Goal: Transaction & Acquisition: Purchase product/service

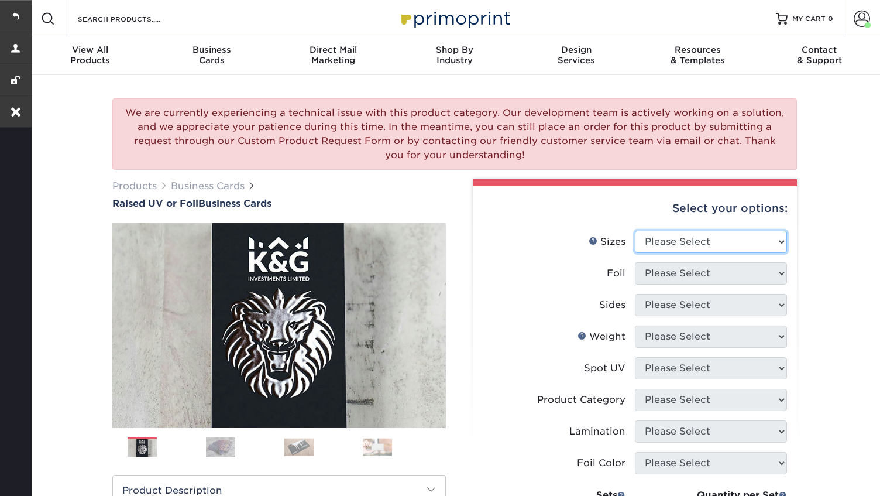
click at [710, 244] on select "Please Select 2" x 3.5" - Standard" at bounding box center [711, 242] width 152 height 22
select select "2.00x3.50"
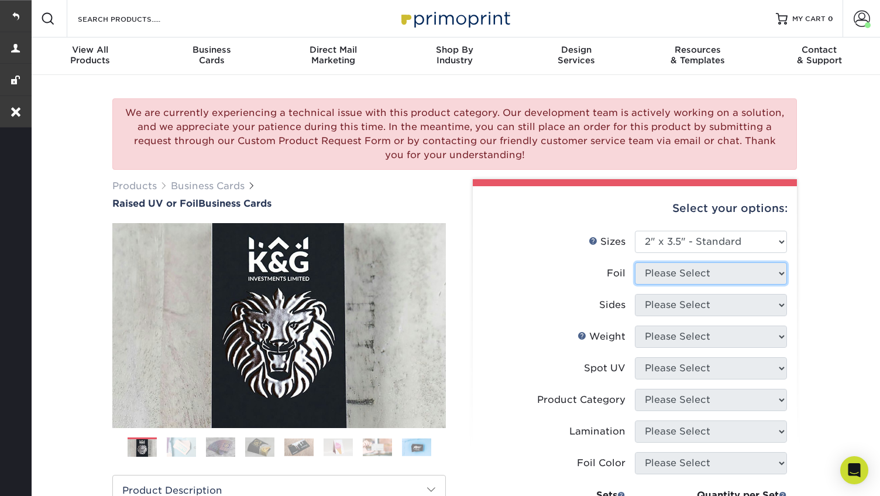
click at [685, 281] on select "Please Select" at bounding box center [711, 273] width 152 height 22
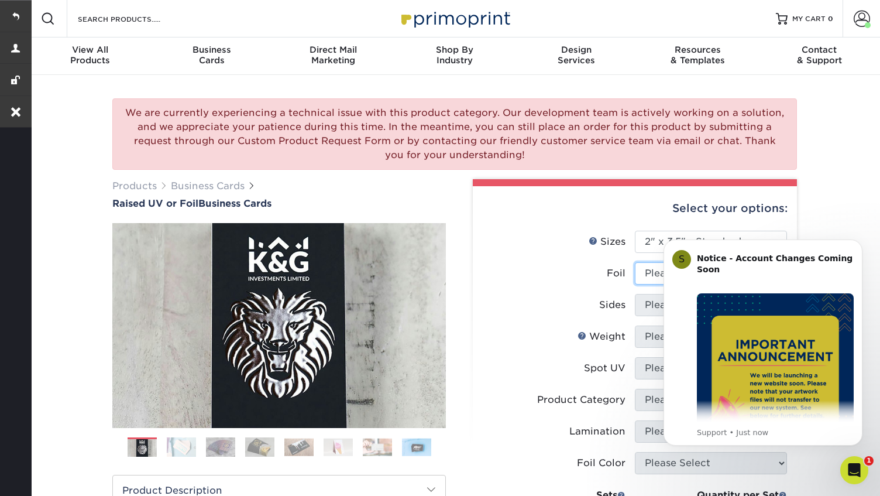
select select "0"
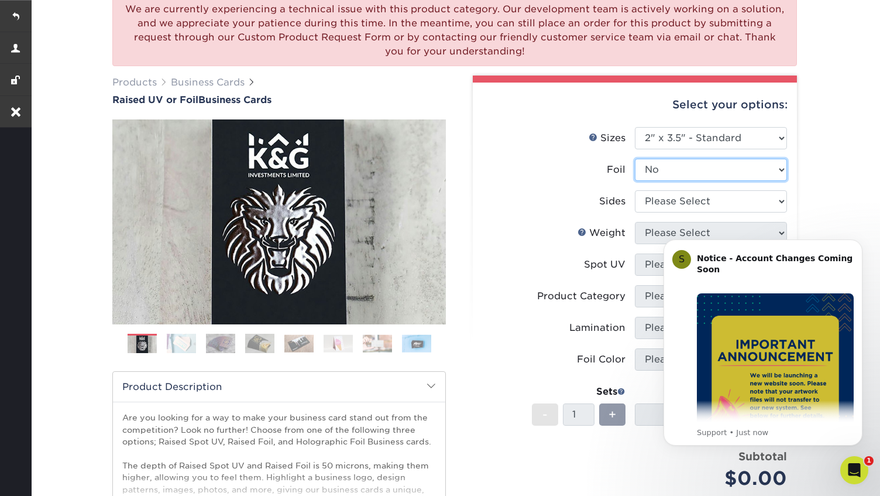
scroll to position [133, 0]
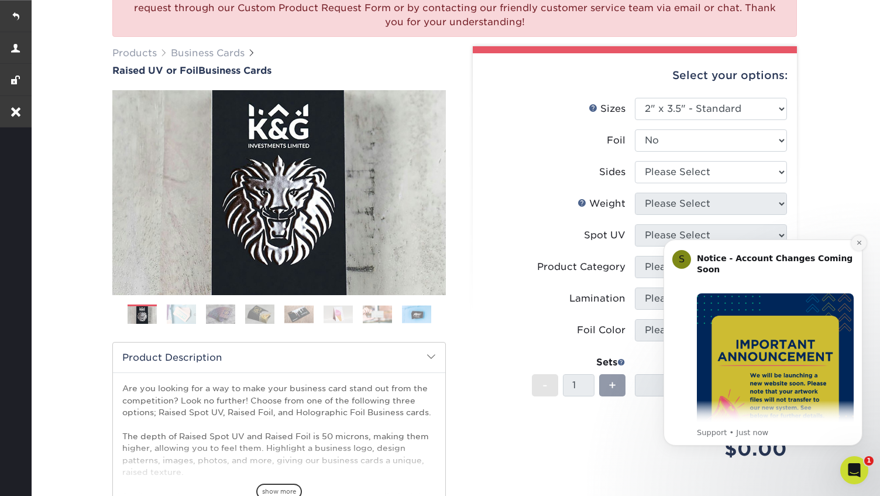
click at [854, 243] on button "Dismiss notification" at bounding box center [858, 242] width 15 height 15
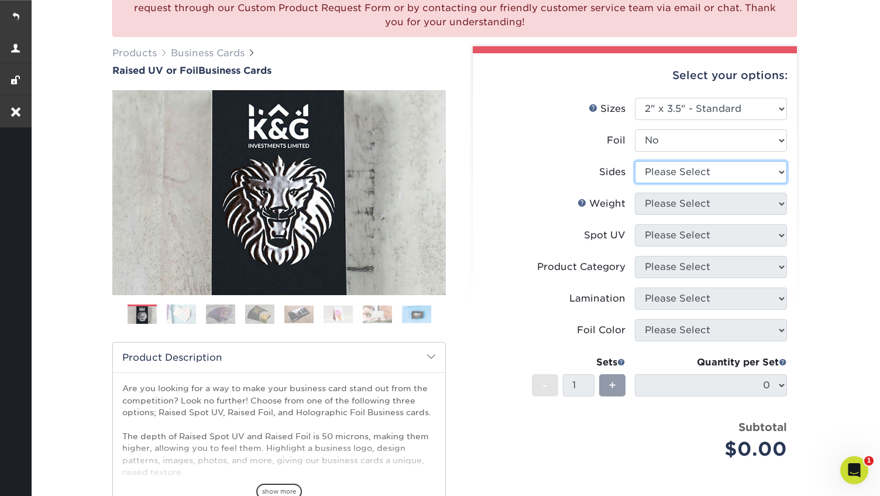
click at [657, 174] on select "Please Select Print Both Sides Print Front Only" at bounding box center [711, 172] width 152 height 22
select select "13abbda7-1d64-4f25-8bb2-c179b224825d"
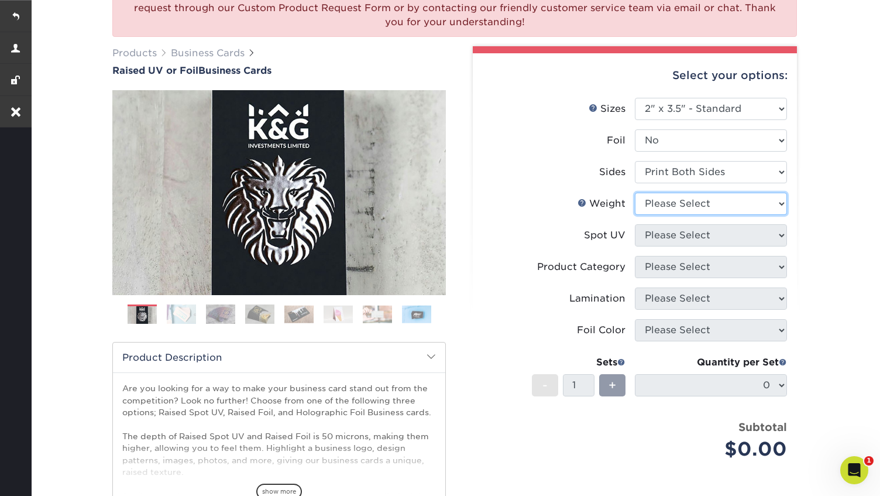
click at [659, 207] on select "Please Select 16PT" at bounding box center [711, 204] width 152 height 22
select select "16PT"
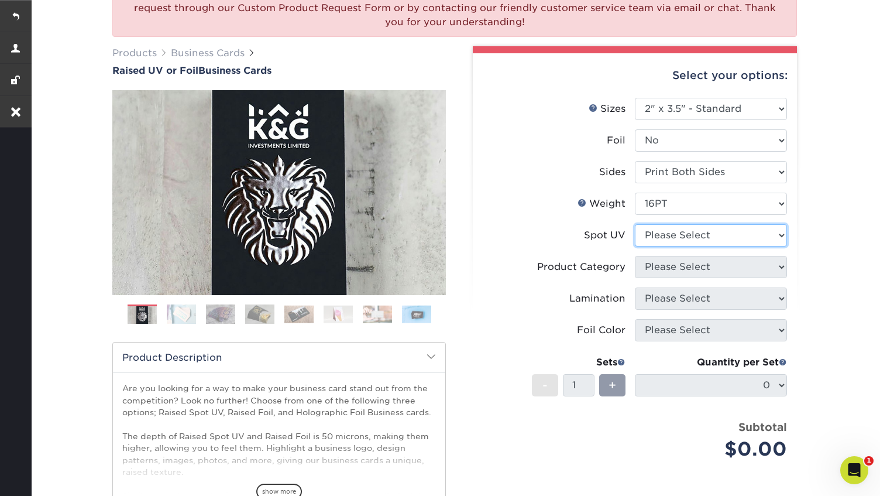
click at [666, 234] on select "Please Select No Spot UV Front Only" at bounding box center [711, 235] width 152 height 22
select select "3"
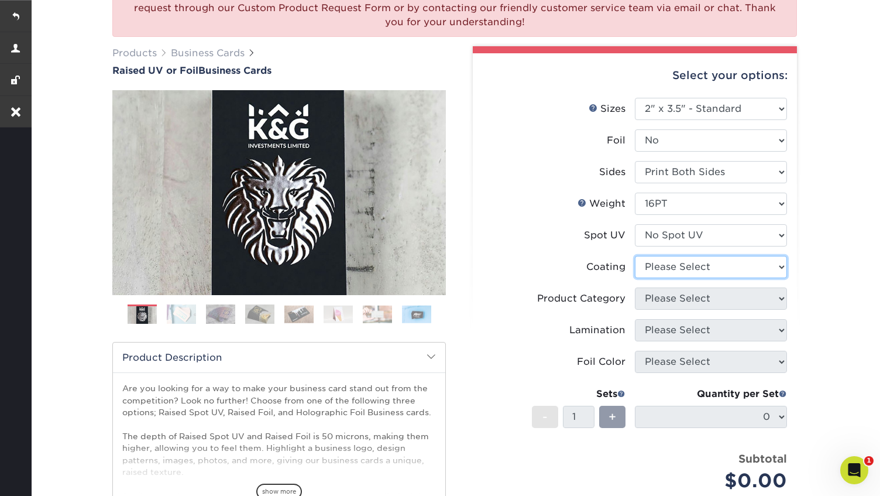
click at [685, 262] on select at bounding box center [711, 267] width 152 height 22
select select "3e7618de-abca-4bda-9f97-8b9129e913d8"
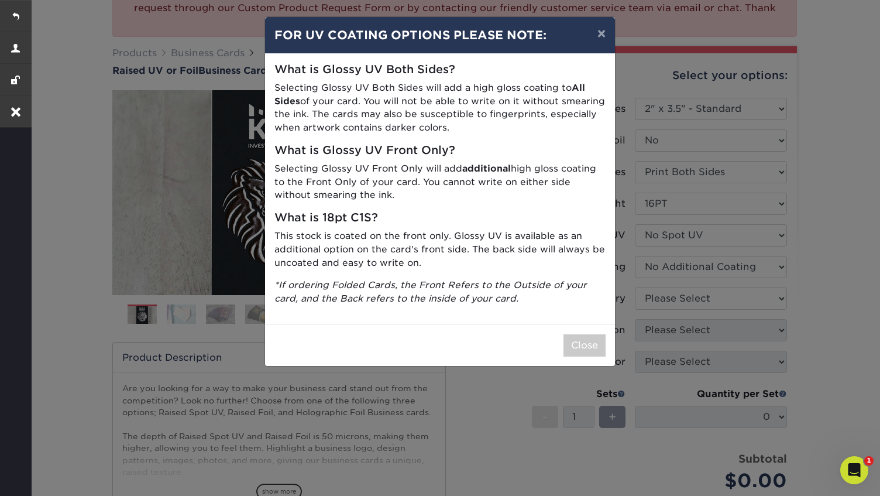
click at [603, 360] on div "Close" at bounding box center [440, 345] width 350 height 42
click at [593, 356] on div "Close" at bounding box center [440, 345] width 350 height 42
click at [564, 352] on button "Close" at bounding box center [585, 345] width 42 height 22
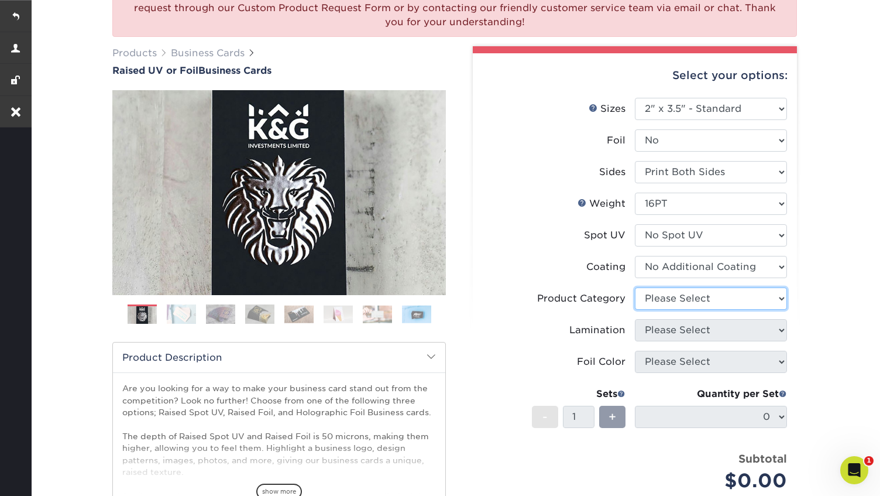
click at [710, 302] on select "Please Select" at bounding box center [711, 298] width 152 height 22
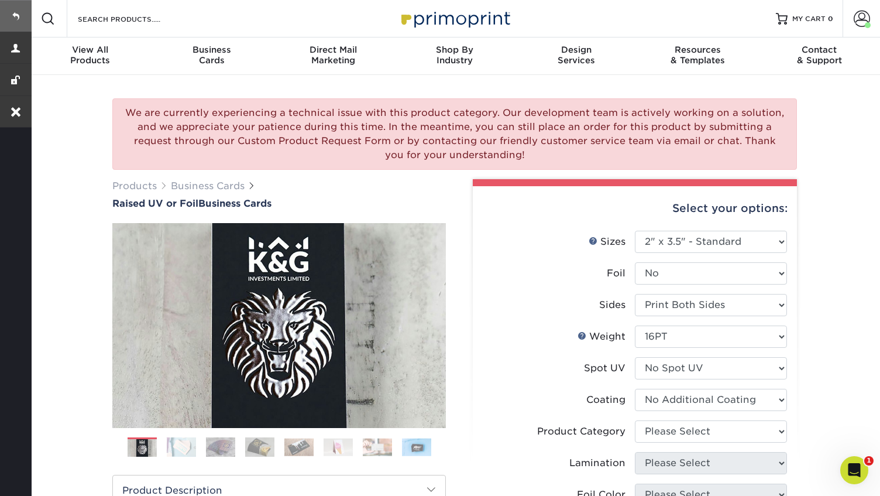
click at [2, 15] on link at bounding box center [16, 16] width 32 height 32
